Goal: Task Accomplishment & Management: Complete application form

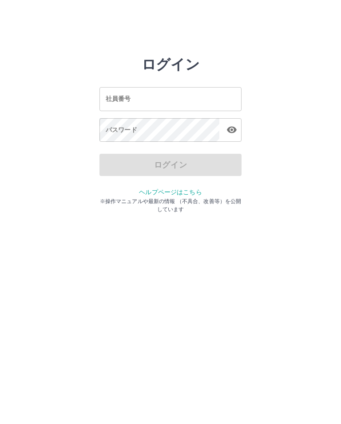
click at [179, 99] on input "社員番号" at bounding box center [170, 99] width 142 height 24
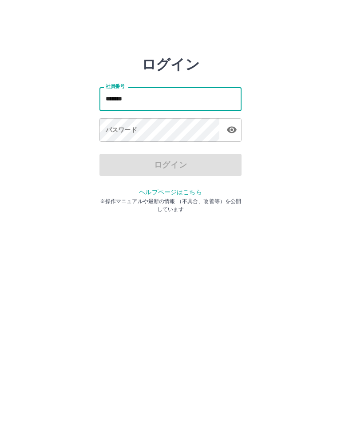
type input "*******"
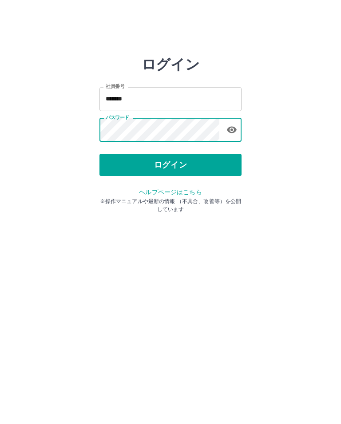
click at [196, 160] on button "ログイン" at bounding box center [170, 165] width 142 height 22
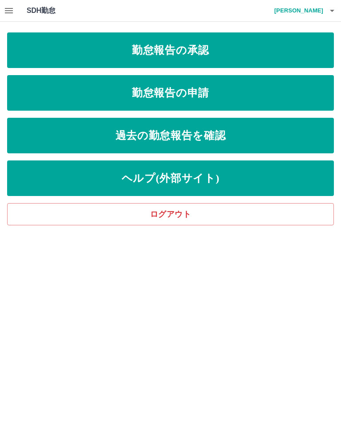
click at [289, 91] on link "勤怠報告の申請" at bounding box center [170, 93] width 327 height 36
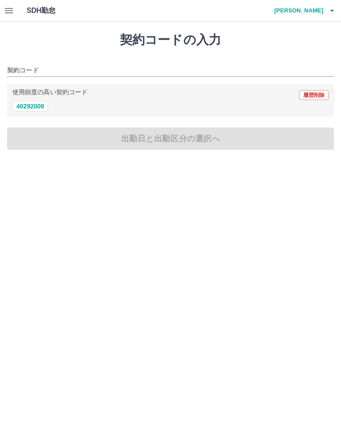
click at [32, 104] on button "40292009" at bounding box center [30, 106] width 36 height 11
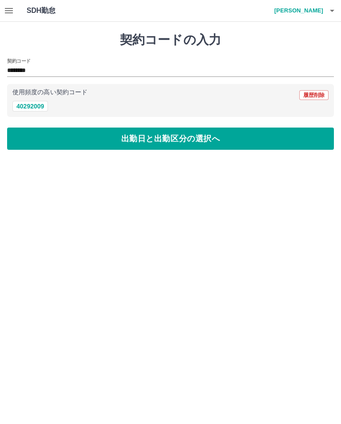
type input "********"
click at [125, 142] on button "出勤日と出勤区分の選択へ" at bounding box center [170, 138] width 327 height 22
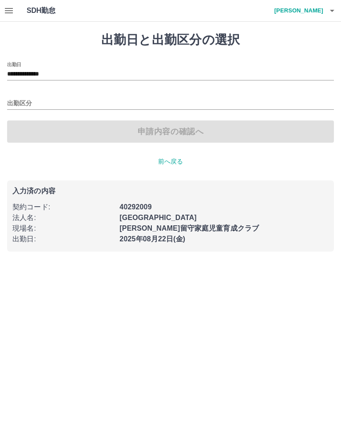
click at [24, 99] on input "出勤区分" at bounding box center [170, 103] width 327 height 11
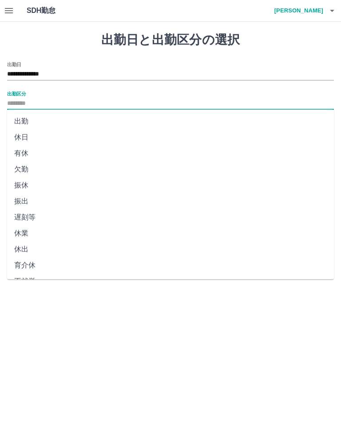
click at [27, 114] on li "出勤" at bounding box center [170, 121] width 327 height 16
type input "**"
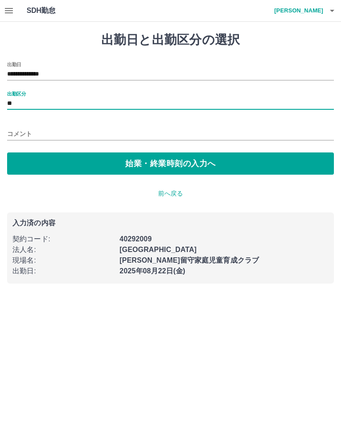
click at [272, 167] on button "始業・終業時刻の入力へ" at bounding box center [170, 163] width 327 height 22
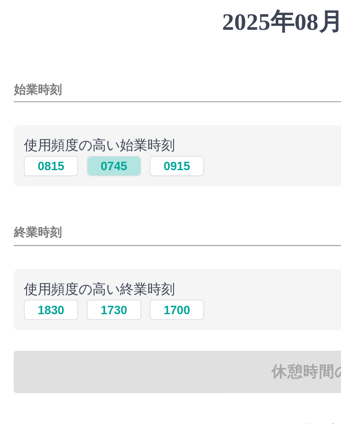
click at [60, 110] on button "0745" at bounding box center [59, 115] width 28 height 11
type input "****"
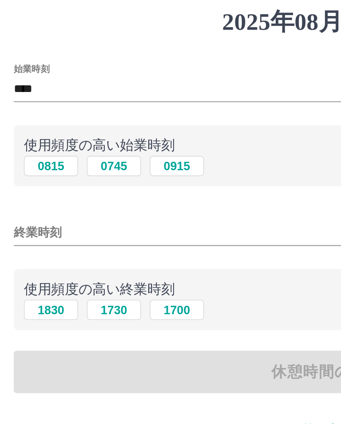
click at [48, 143] on input "終業時刻" at bounding box center [170, 149] width 327 height 13
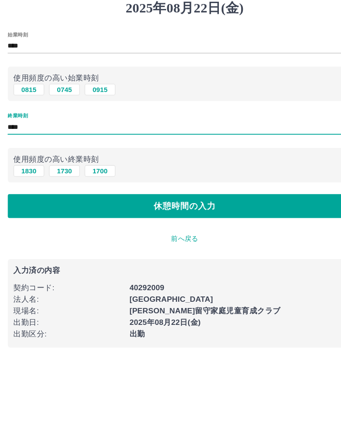
type input "****"
click at [225, 211] on button "休憩時間の入力" at bounding box center [170, 222] width 327 height 22
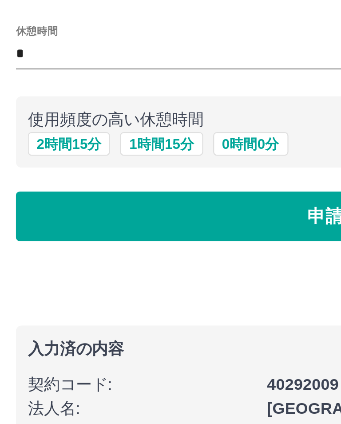
click at [13, 69] on input "*" at bounding box center [87, 75] width 160 height 13
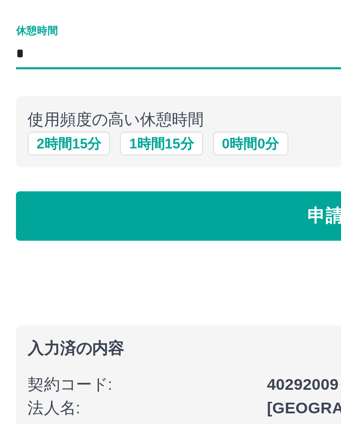
type input "*"
click at [99, 136] on button "申請内容の確認へ" at bounding box center [170, 147] width 327 height 22
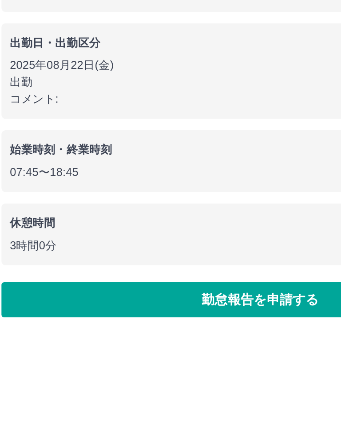
click at [147, 300] on button "勤怠報告を申請する" at bounding box center [170, 311] width 327 height 22
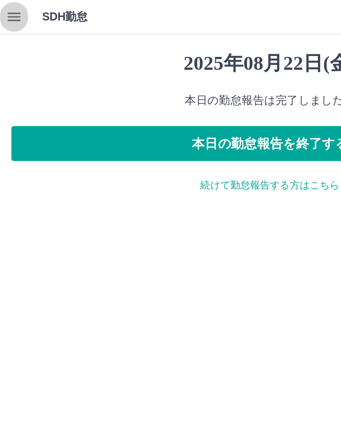
click at [9, 10] on icon "button" at bounding box center [9, 10] width 8 height 5
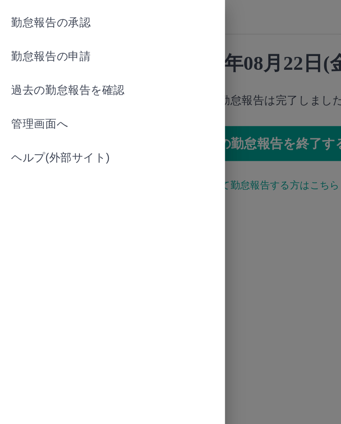
click at [45, 7] on link "勤怠報告の承認" at bounding box center [71, 14] width 142 height 21
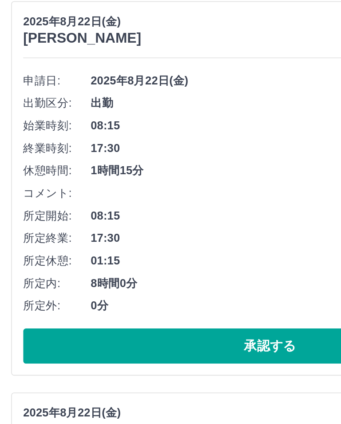
click at [159, 311] on button "承認する" at bounding box center [171, 322] width 312 height 22
click at [160, 311] on button "承認する" at bounding box center [171, 322] width 312 height 22
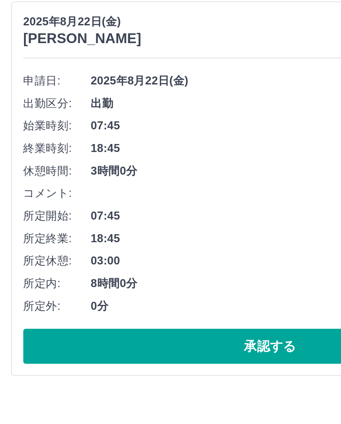
click at [154, 311] on button "承認する" at bounding box center [171, 322] width 312 height 22
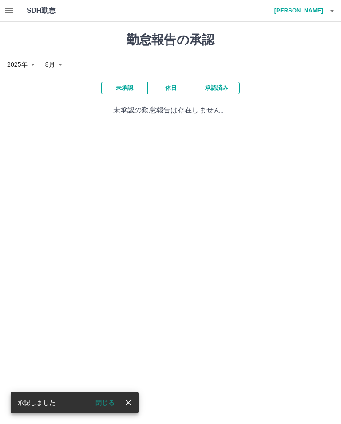
click at [307, 16] on h4 "[PERSON_NAME]" at bounding box center [296, 10] width 53 height 21
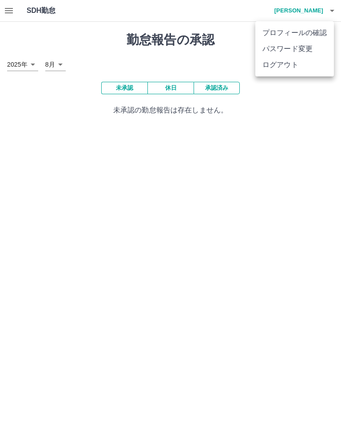
click at [271, 72] on li "ログアウト" at bounding box center [294, 65] width 79 height 16
